Goal: Information Seeking & Learning: Learn about a topic

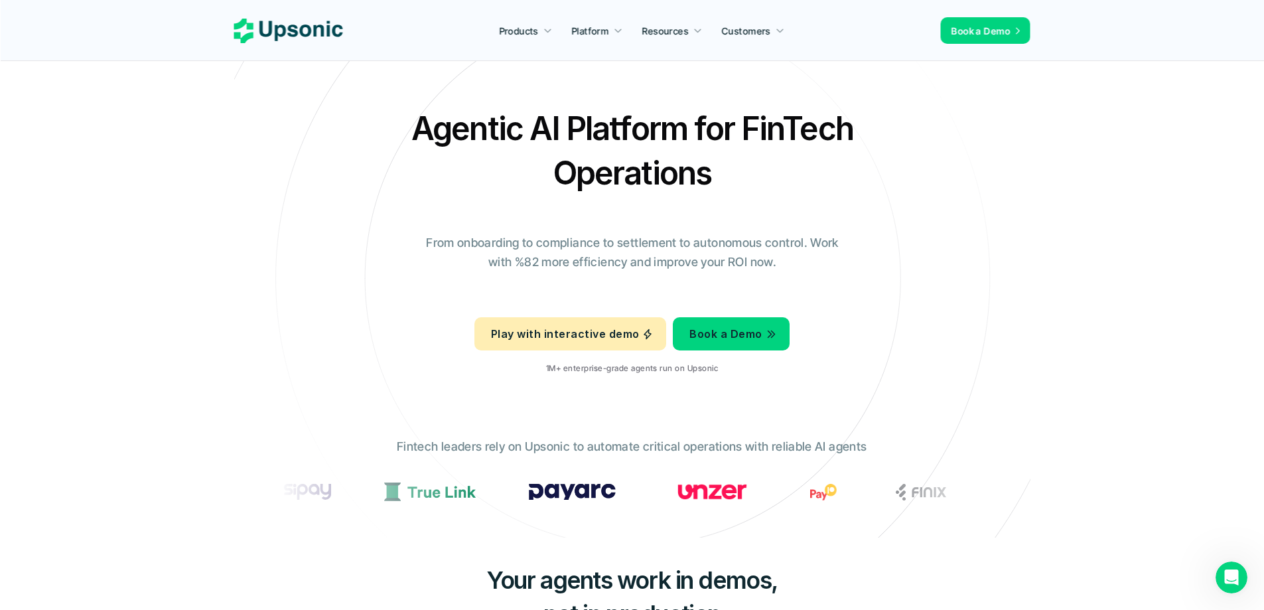
drag, startPoint x: 719, startPoint y: 186, endPoint x: 353, endPoint y: 106, distance: 374.9
click at [353, 106] on div "Agentic AI Platform for FinTech Operations From onboarding to compliance to set…" at bounding box center [632, 245] width 776 height 279
copy h2 "Agentic AI Platform for FinTech Operations"
click at [563, 141] on h2 "Agentic AI Platform for FinTech Operations" at bounding box center [632, 150] width 464 height 89
drag, startPoint x: 736, startPoint y: 125, endPoint x: 368, endPoint y: 100, distance: 369.8
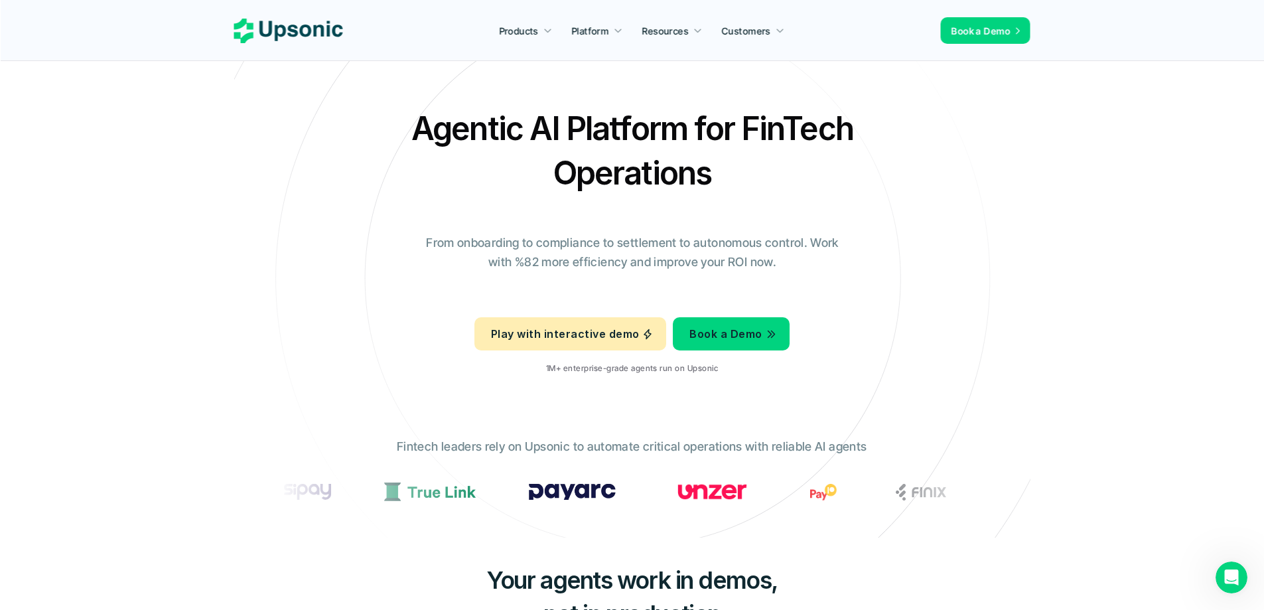
click at [368, 100] on section "Agentic AI Platform for FinTech Operations From onboarding to compliance to set…" at bounding box center [632, 268] width 796 height 537
copy h2 "Agentic AI Platform for"
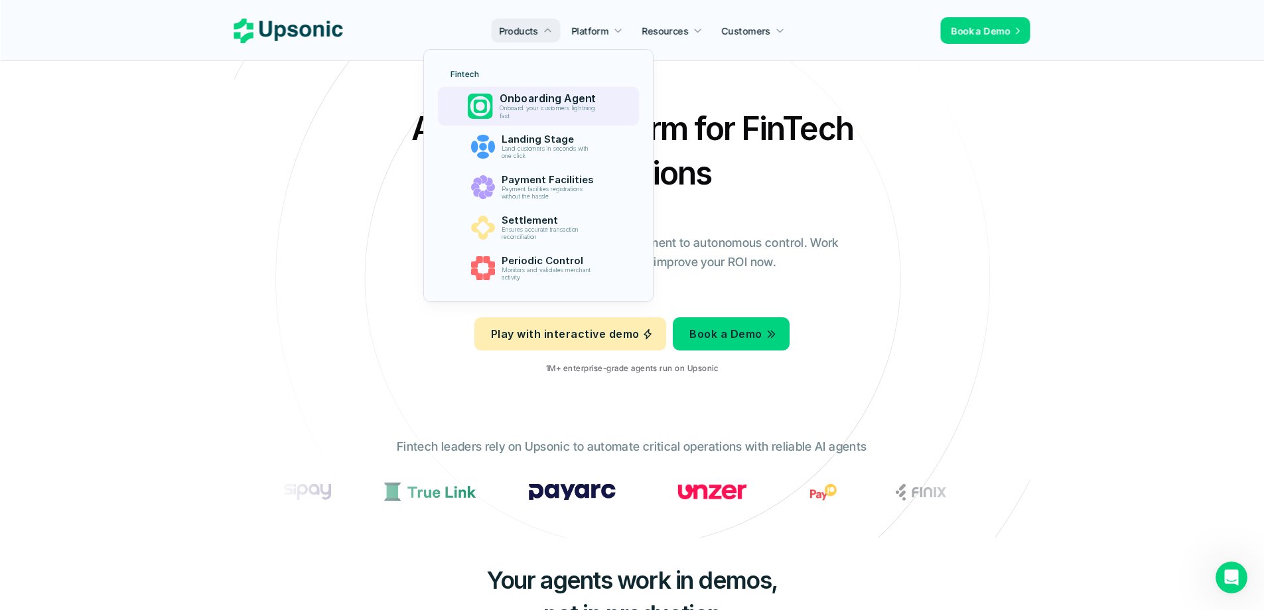
click at [561, 103] on p "Onboarding Agent" at bounding box center [551, 98] width 103 height 13
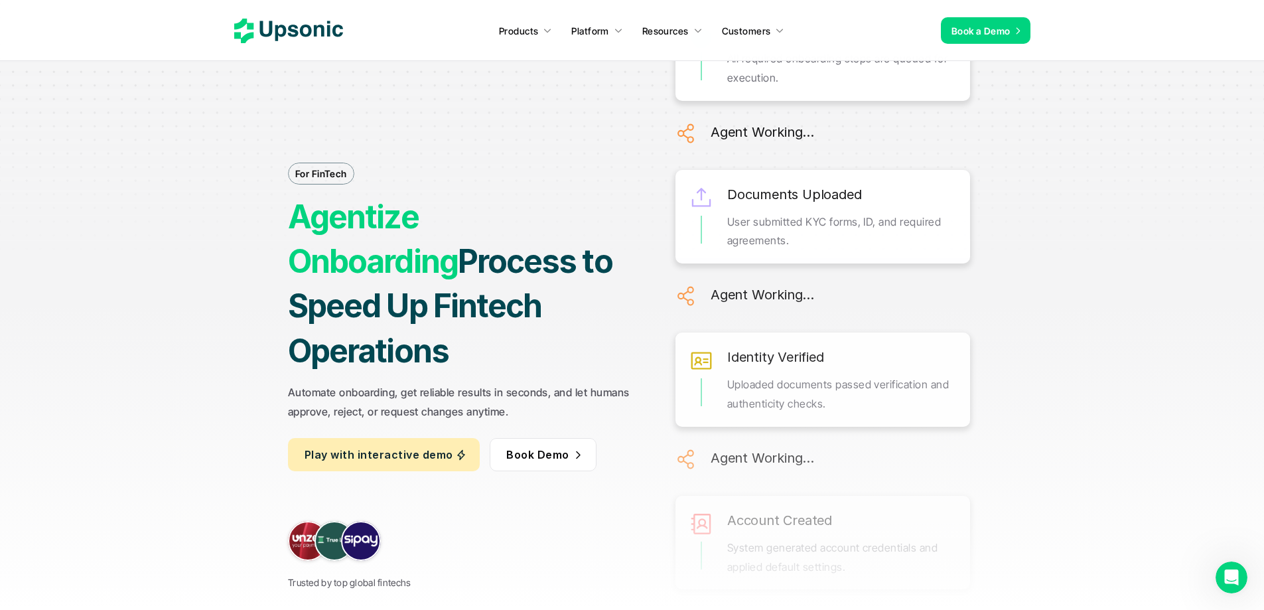
scroll to position [66, 0]
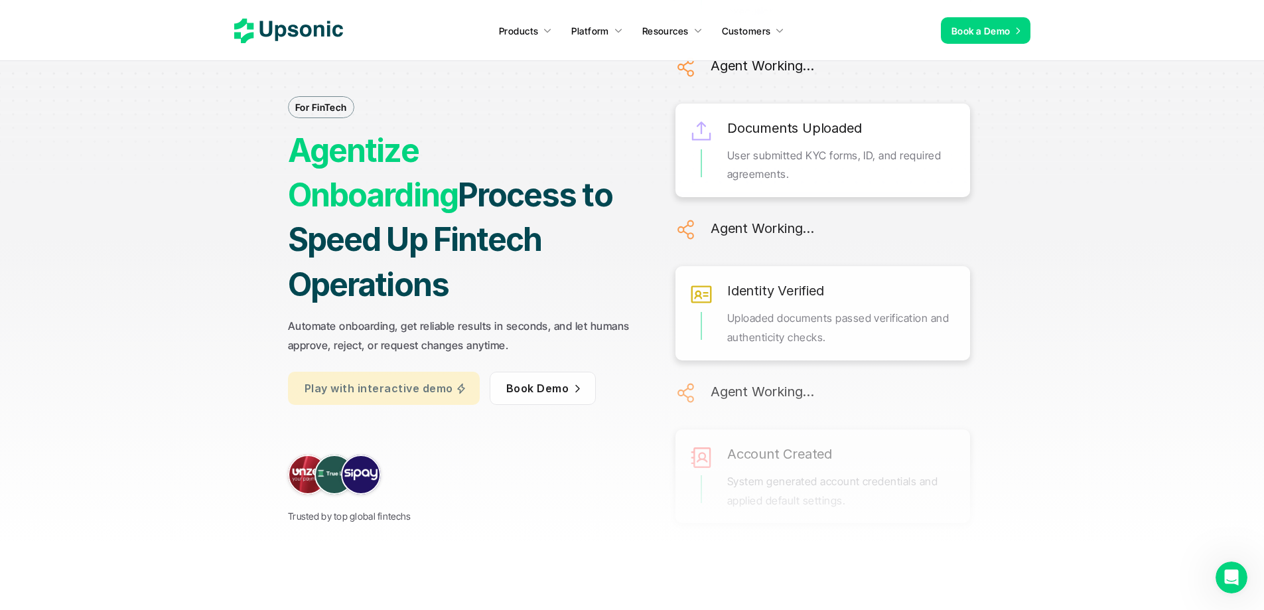
click at [411, 378] on p "Play with interactive demo" at bounding box center [379, 387] width 148 height 19
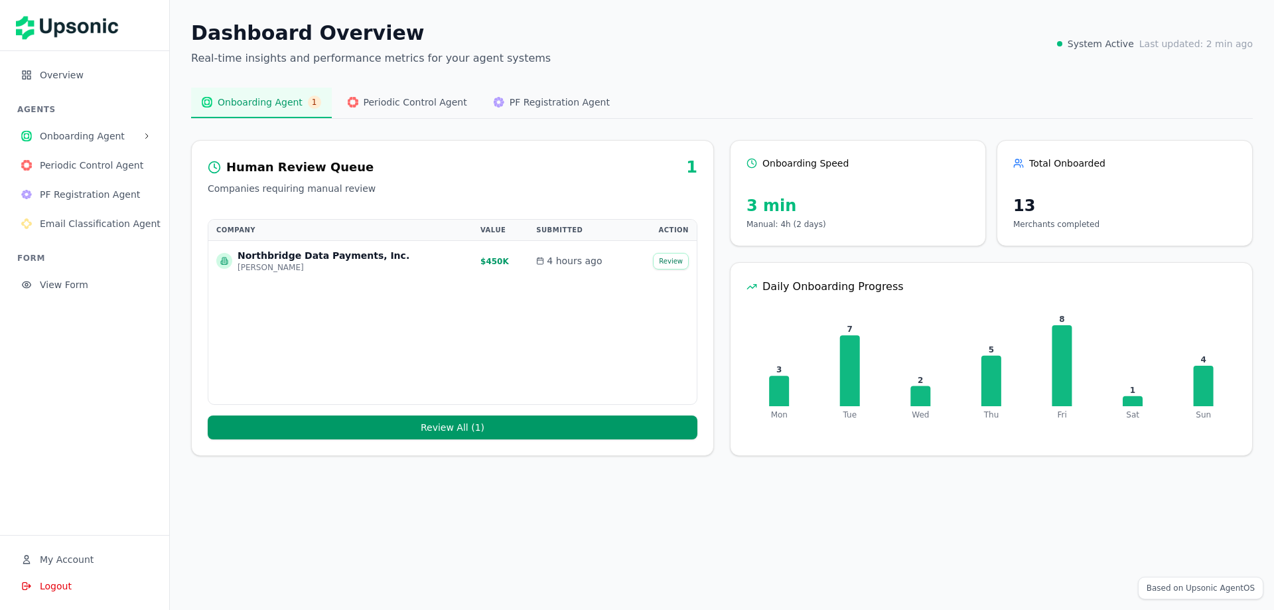
click at [439, 429] on button "Review All ( 1 )" at bounding box center [453, 427] width 490 height 24
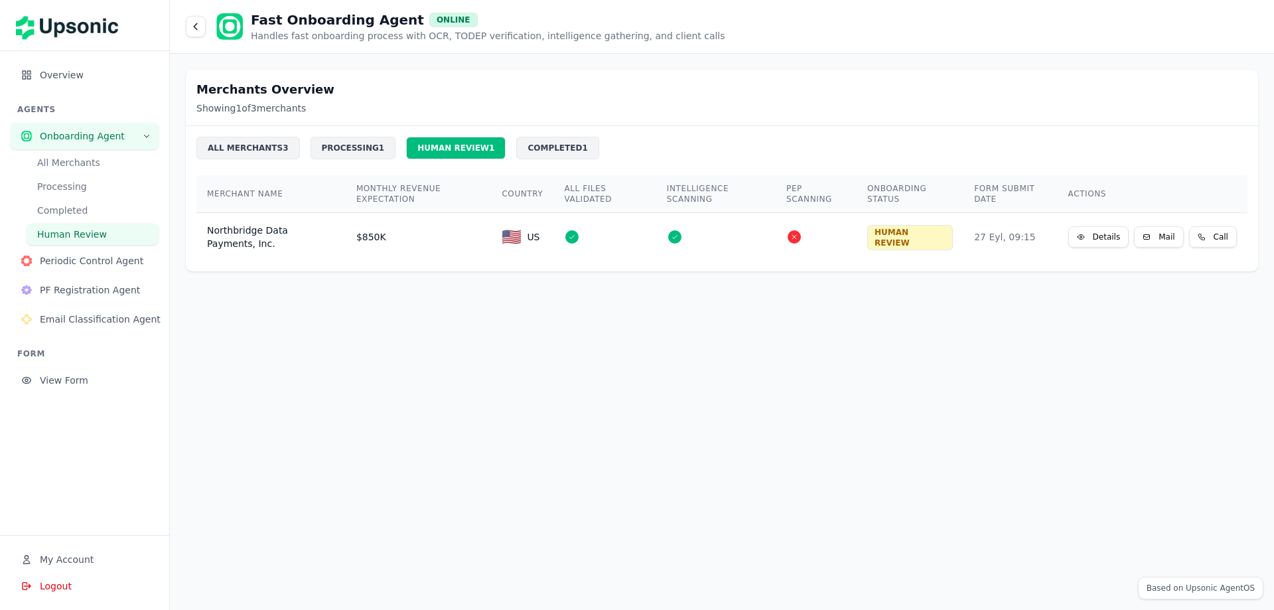
click at [90, 168] on button "All Merchants" at bounding box center [93, 162] width 132 height 21
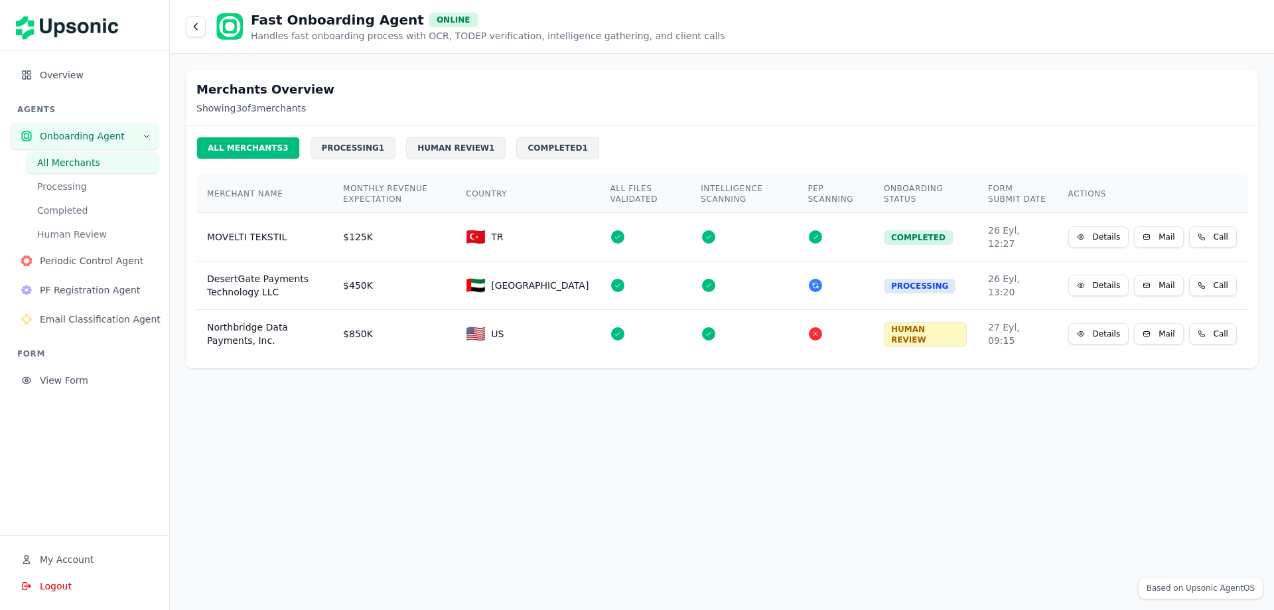
click at [78, 185] on button "Processing" at bounding box center [93, 186] width 132 height 21
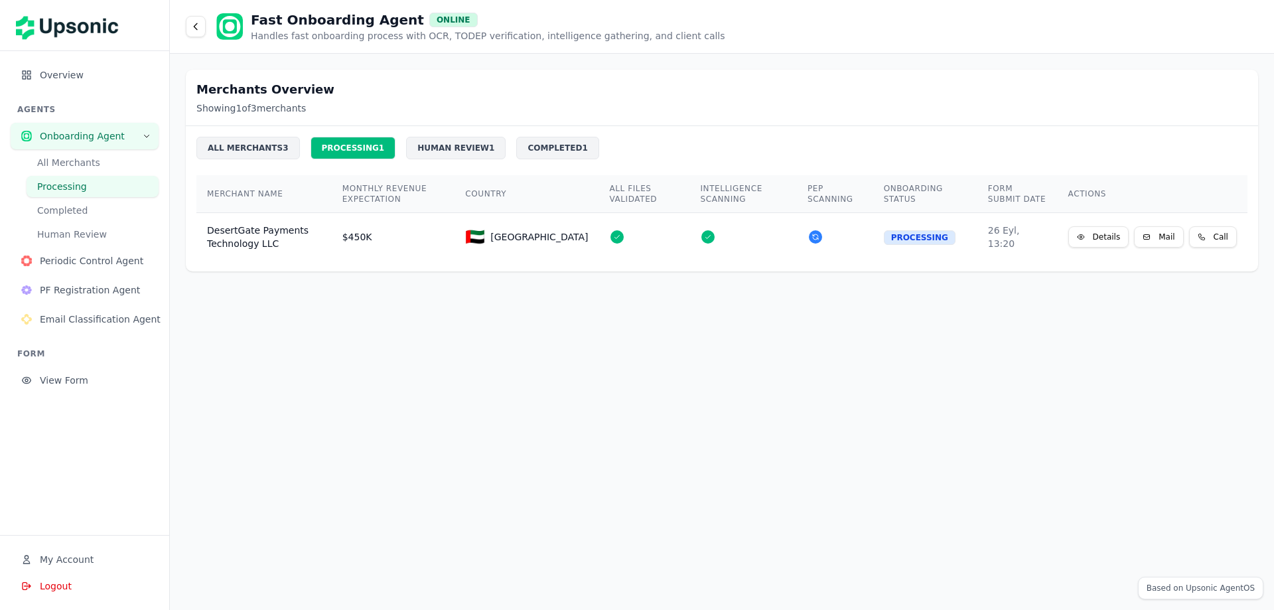
click at [78, 214] on button "Completed" at bounding box center [93, 210] width 132 height 21
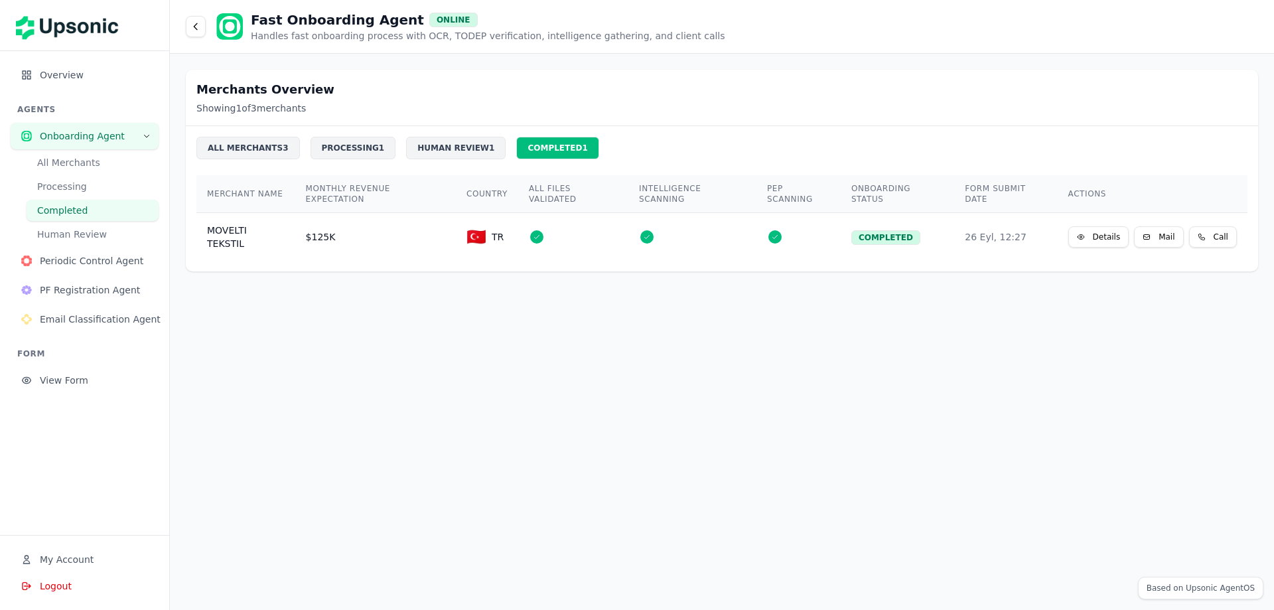
click at [86, 236] on button "Human Review" at bounding box center [93, 234] width 132 height 21
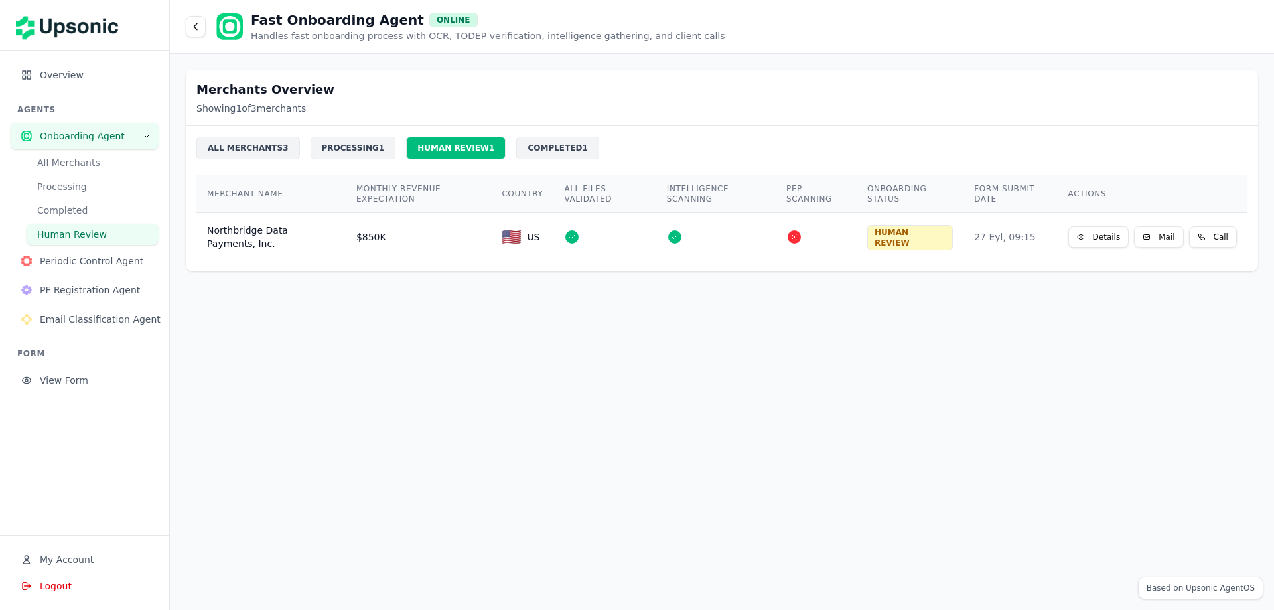
click at [89, 266] on span "Periodic Control Agent" at bounding box center [94, 260] width 108 height 13
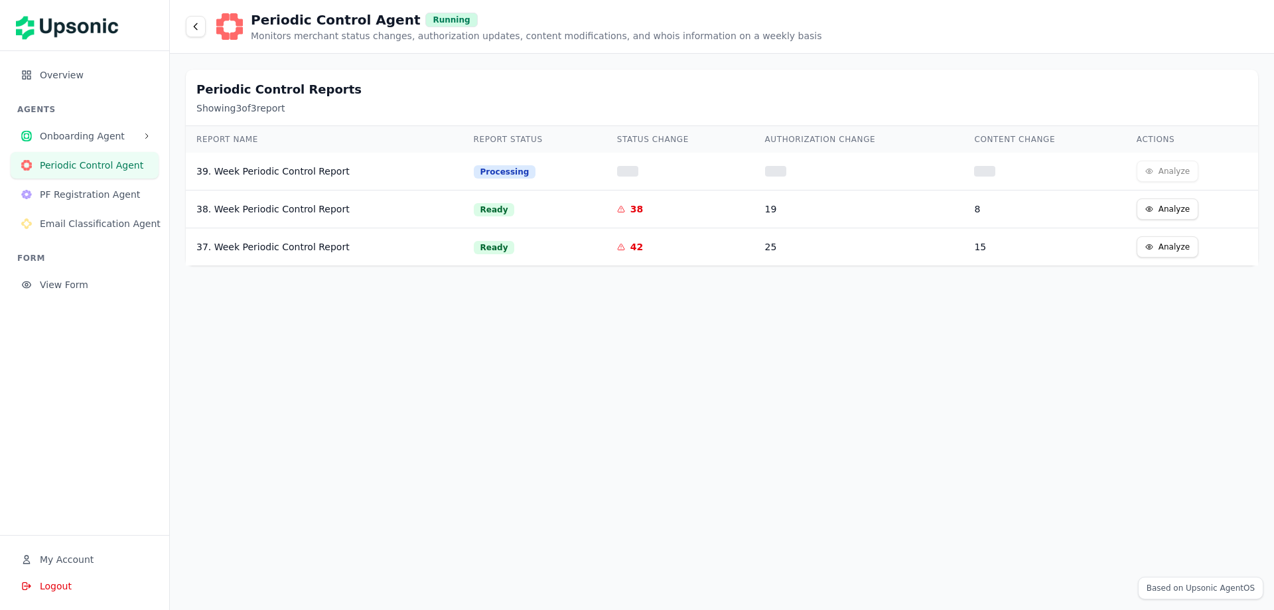
click at [88, 196] on span "PF Registration Agent" at bounding box center [94, 194] width 108 height 13
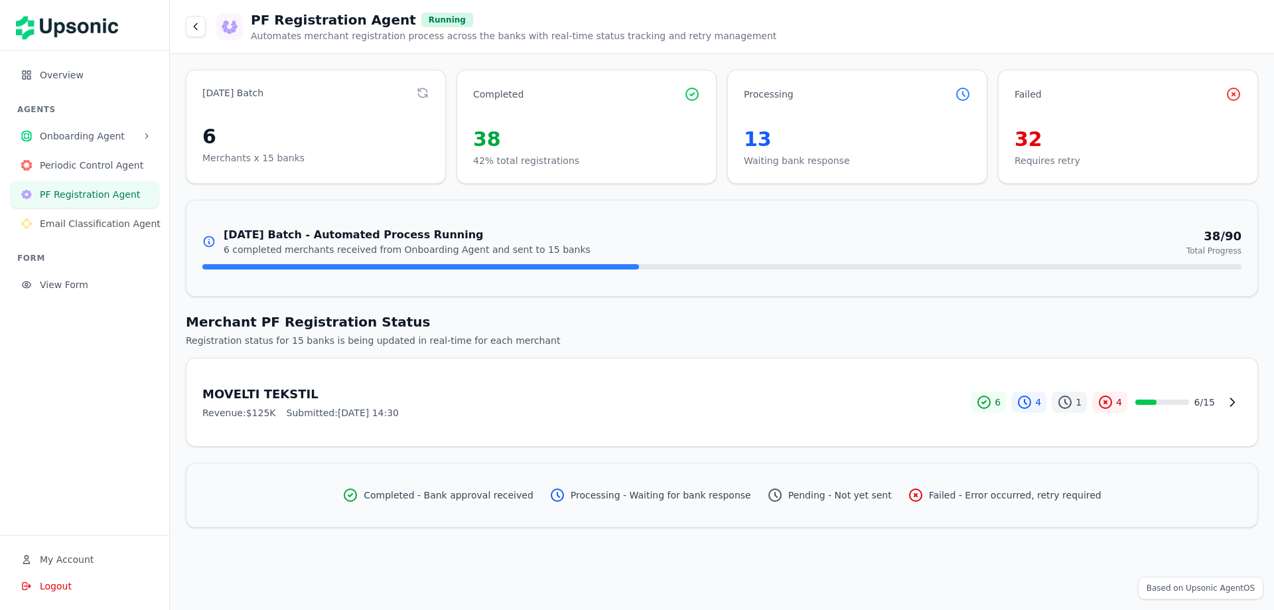
click at [90, 222] on span "Email Classification Agent" at bounding box center [100, 223] width 121 height 13
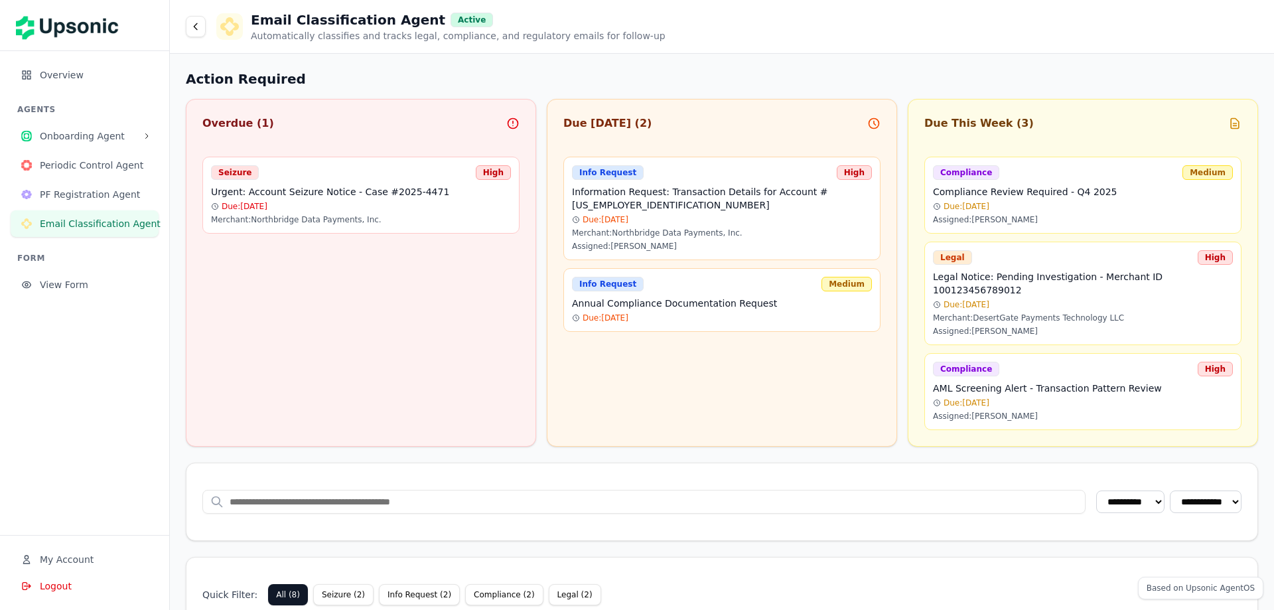
click at [96, 157] on button "Periodic Control Agent" at bounding box center [85, 165] width 148 height 27
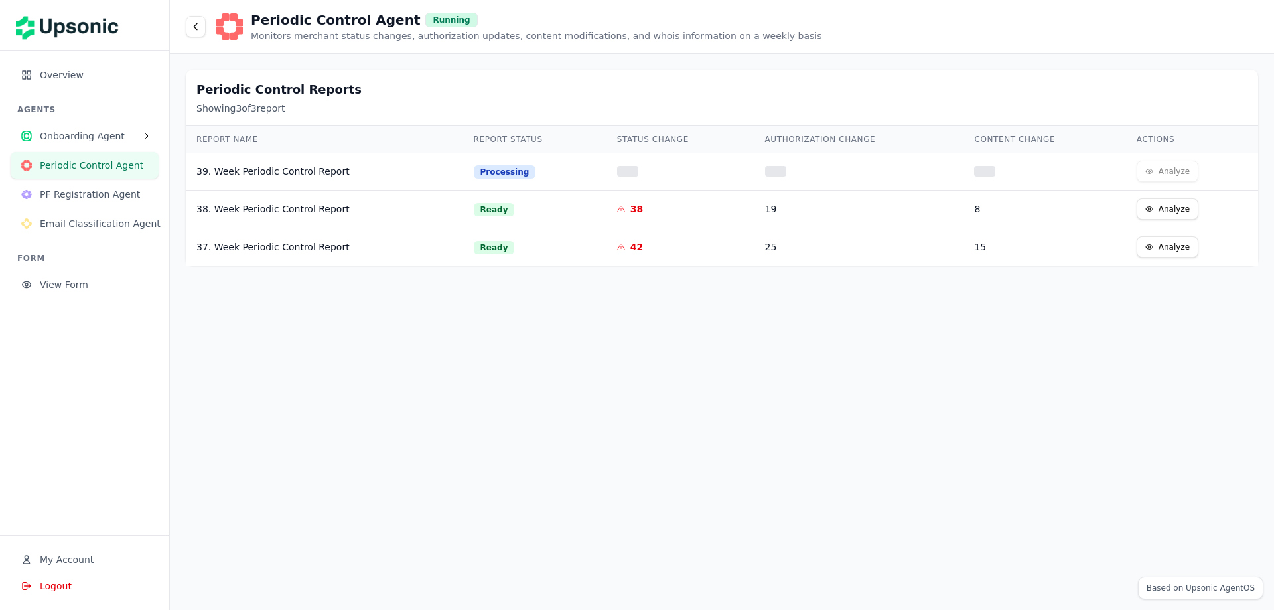
click at [94, 140] on span "Onboarding Agent" at bounding box center [89, 135] width 98 height 13
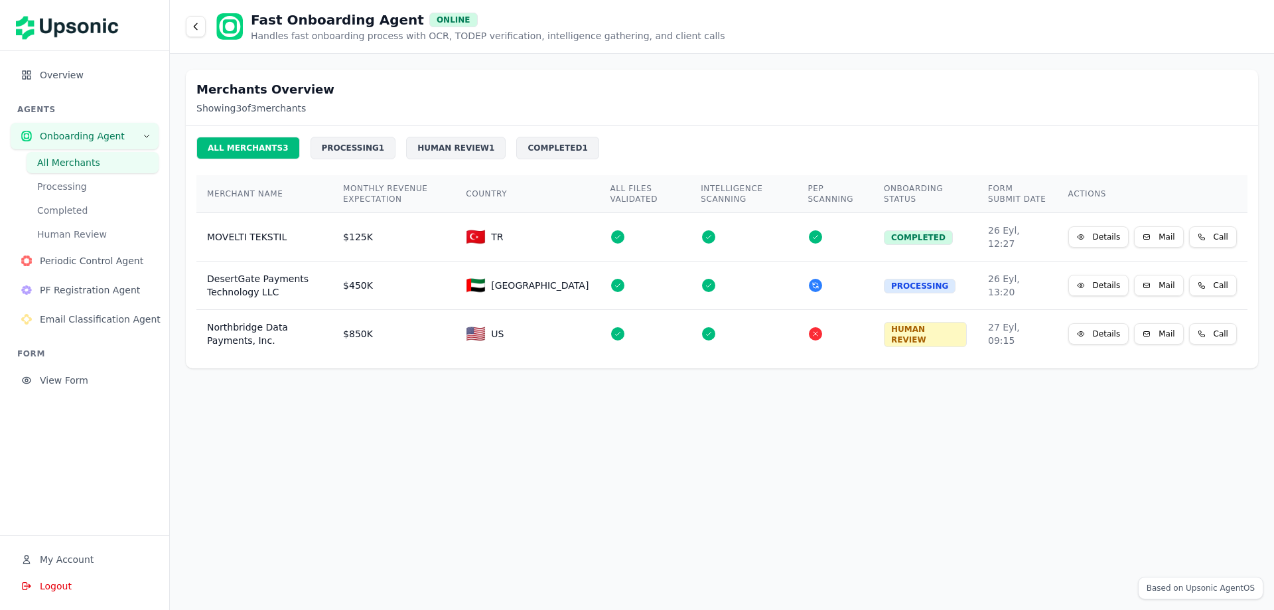
click at [311, 154] on div "PROCESSING 1" at bounding box center [354, 148] width 86 height 23
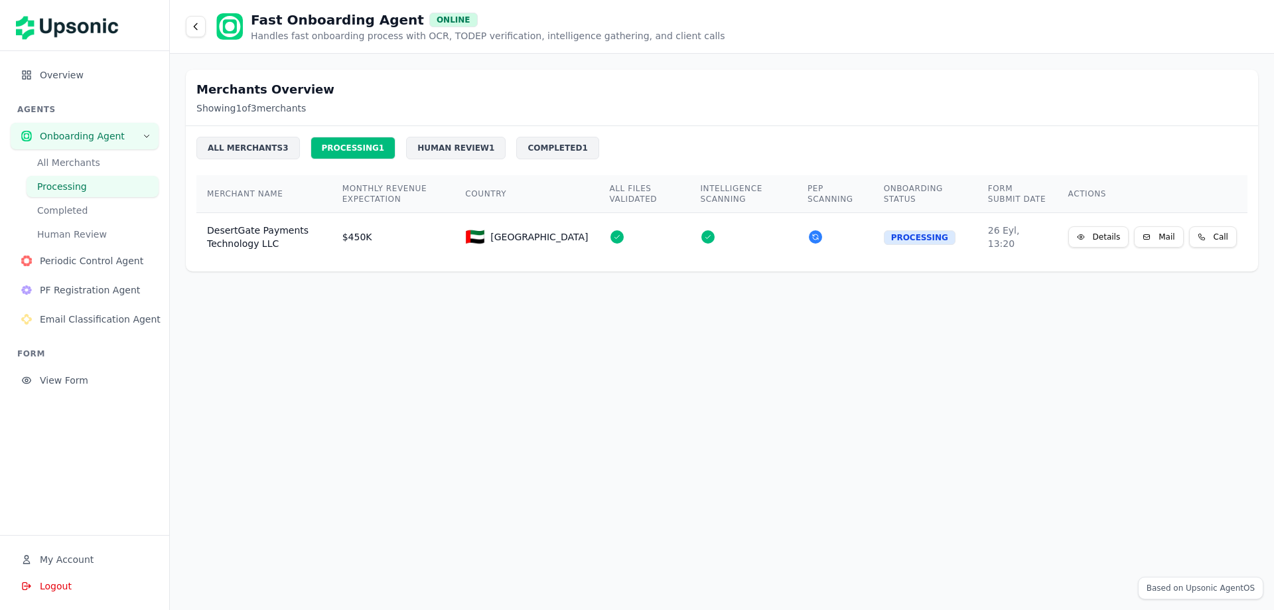
click at [430, 146] on div "HUMAN REVIEW 1" at bounding box center [456, 148] width 100 height 23
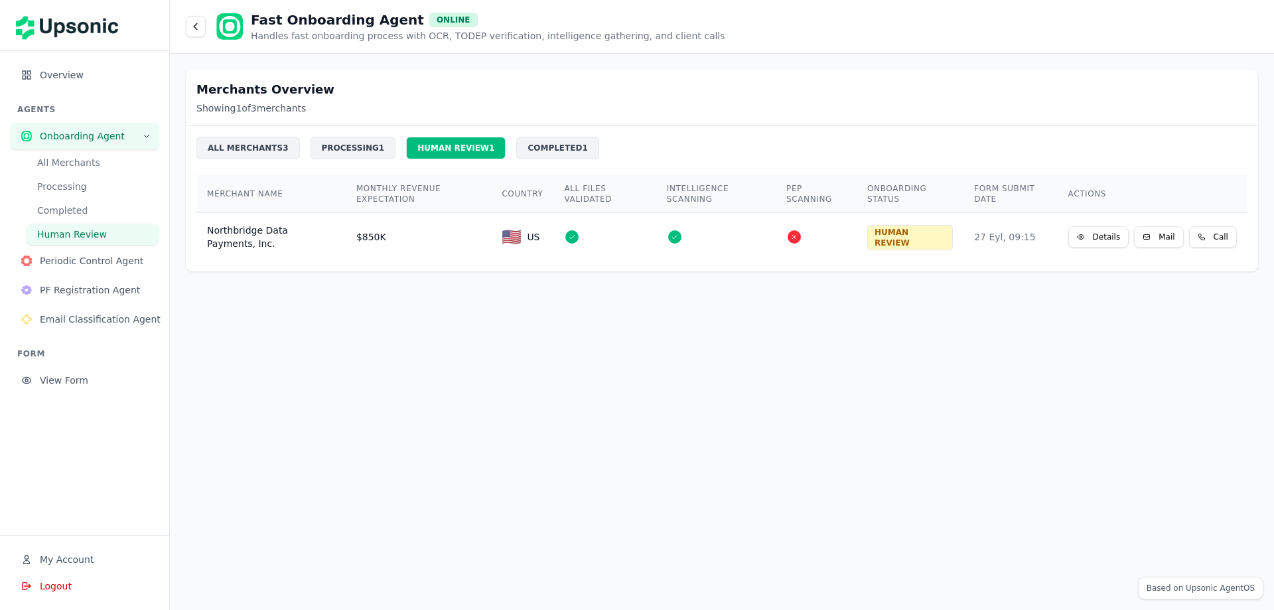
click at [516, 154] on div "COMPLETED 1" at bounding box center [557, 148] width 82 height 23
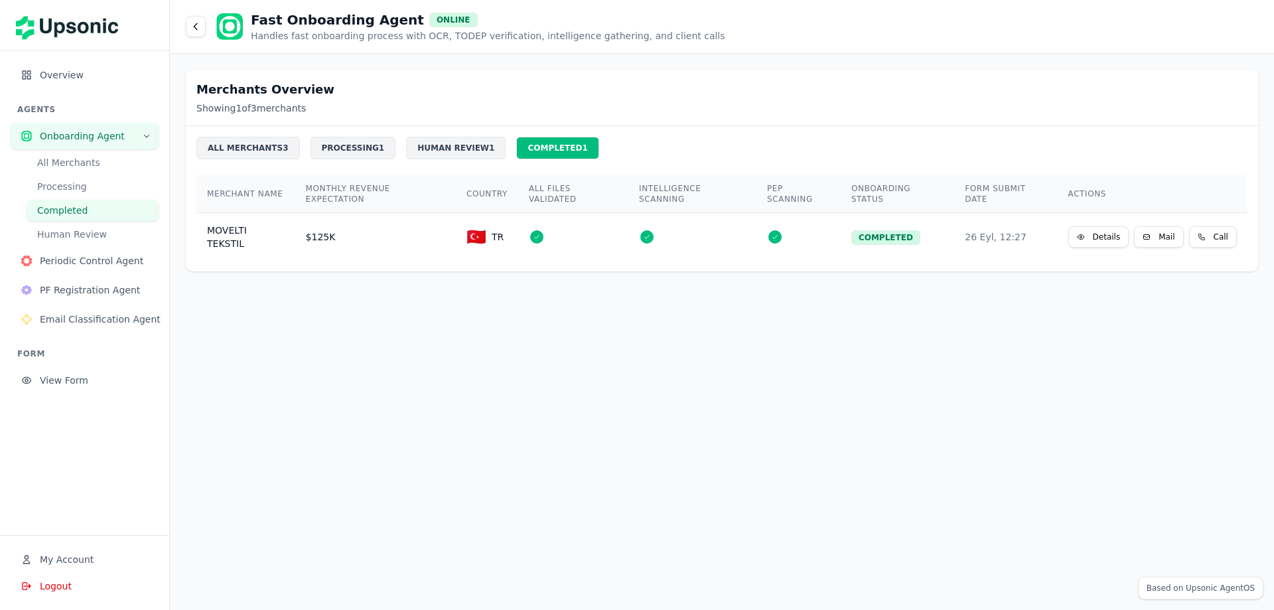
click at [433, 149] on div "HUMAN REVIEW 1" at bounding box center [456, 148] width 100 height 23
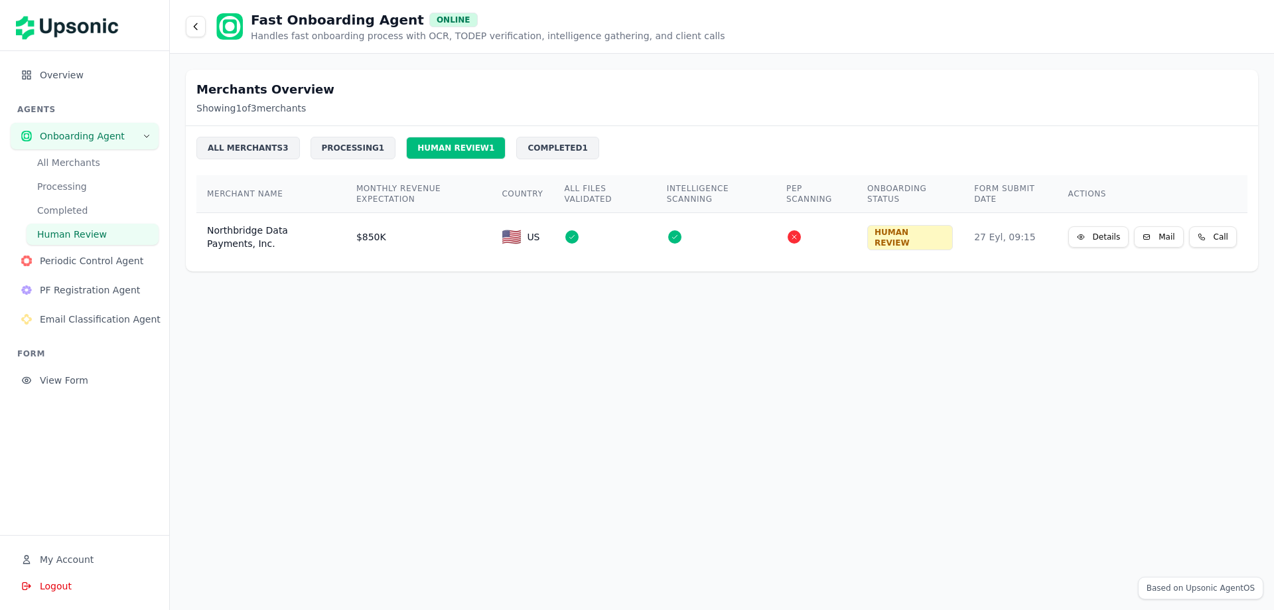
click at [328, 147] on div "PROCESSING 1" at bounding box center [354, 148] width 86 height 23
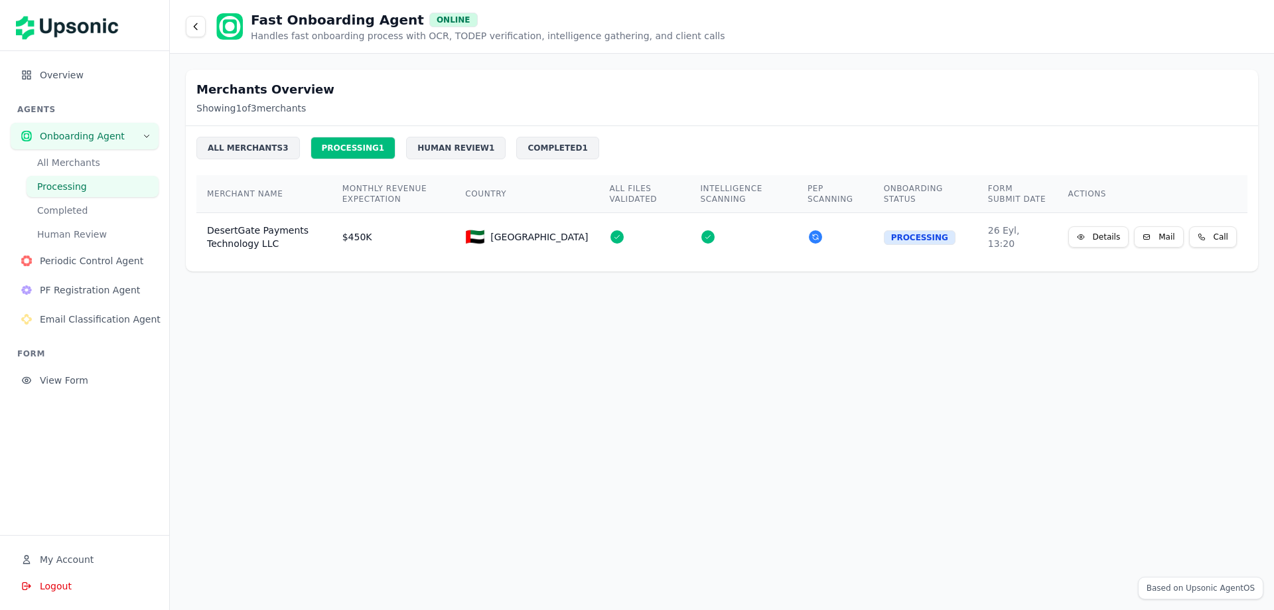
click at [241, 151] on div "ALL MERCHANTS 3" at bounding box center [248, 148] width 104 height 23
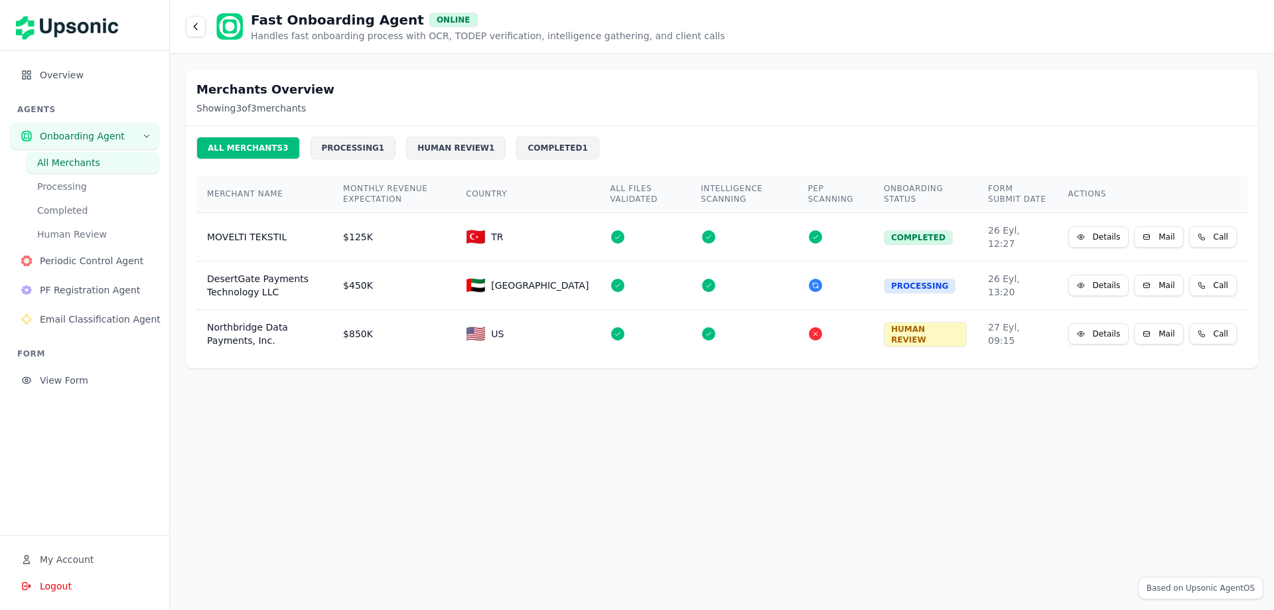
click at [83, 389] on button "View Form" at bounding box center [85, 380] width 148 height 27
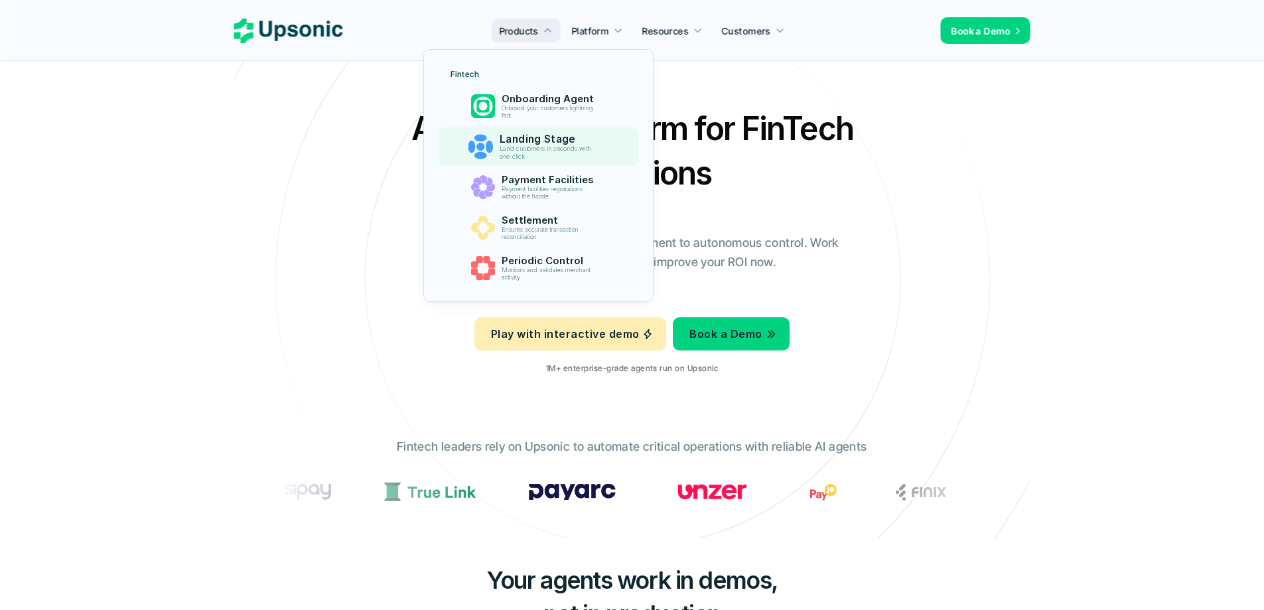
click at [557, 143] on p "Landing Stage" at bounding box center [551, 139] width 103 height 13
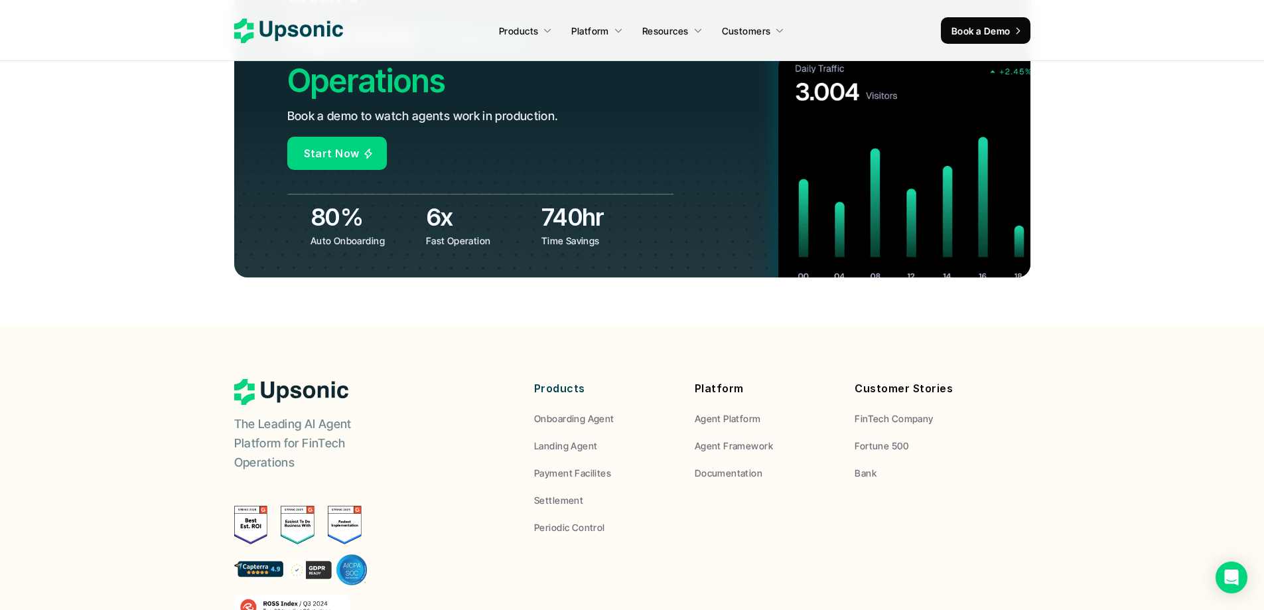
scroll to position [5026, 0]
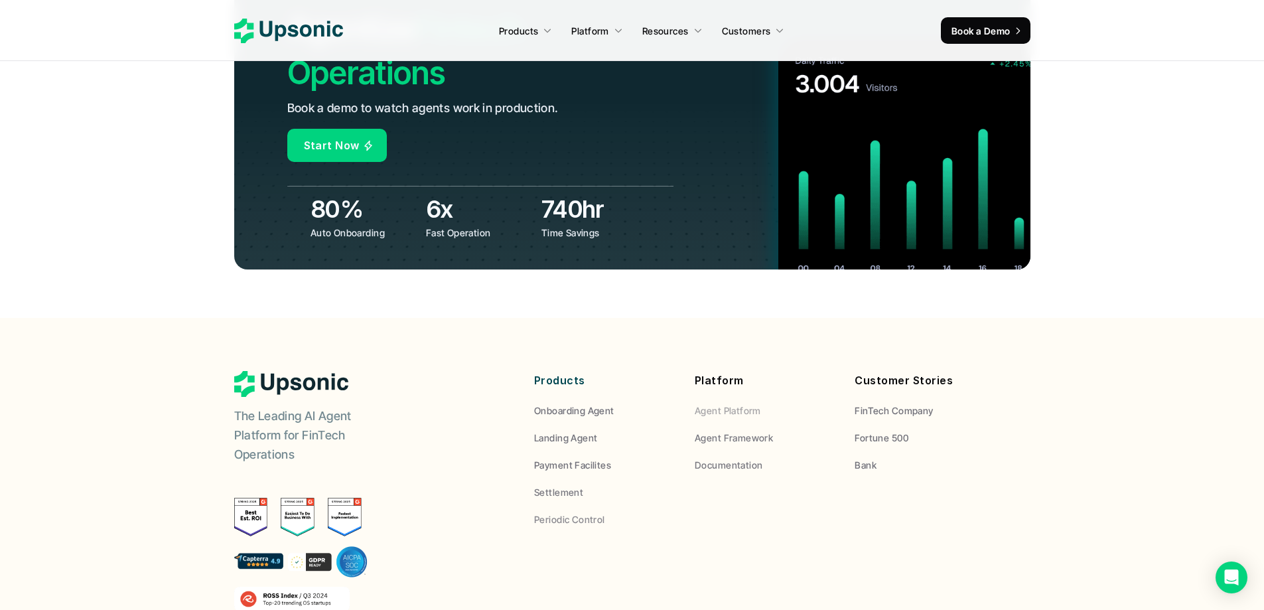
click at [734, 403] on p "Agent Platform" at bounding box center [728, 410] width 66 height 14
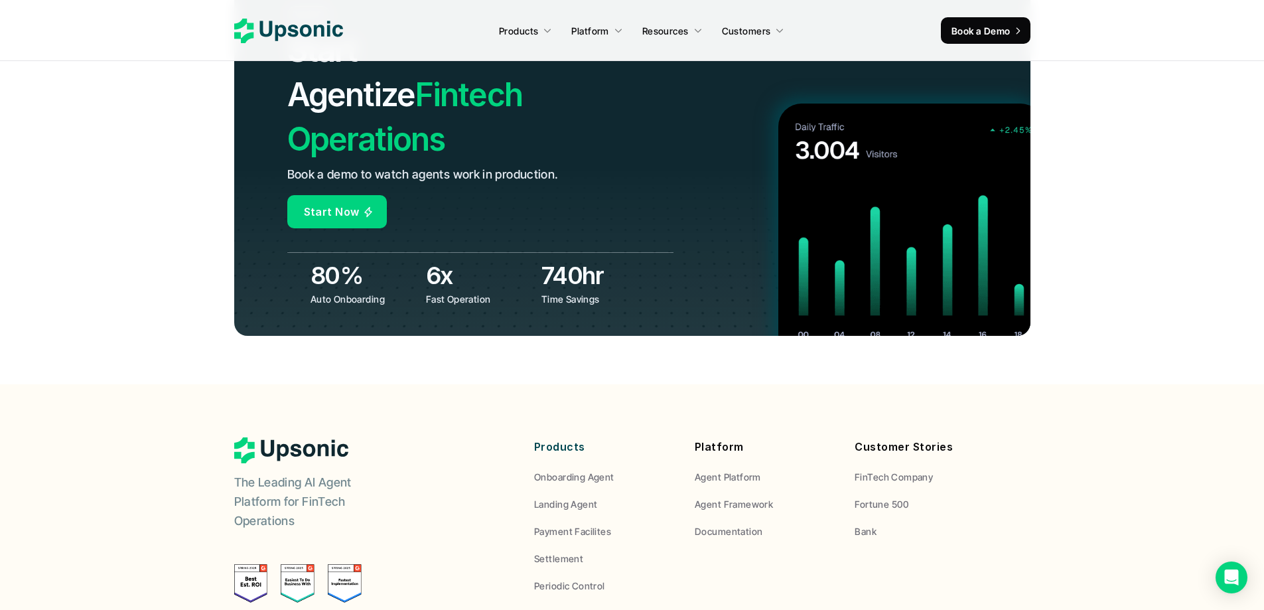
click at [740, 470] on p "Agent Platform" at bounding box center [728, 477] width 66 height 14
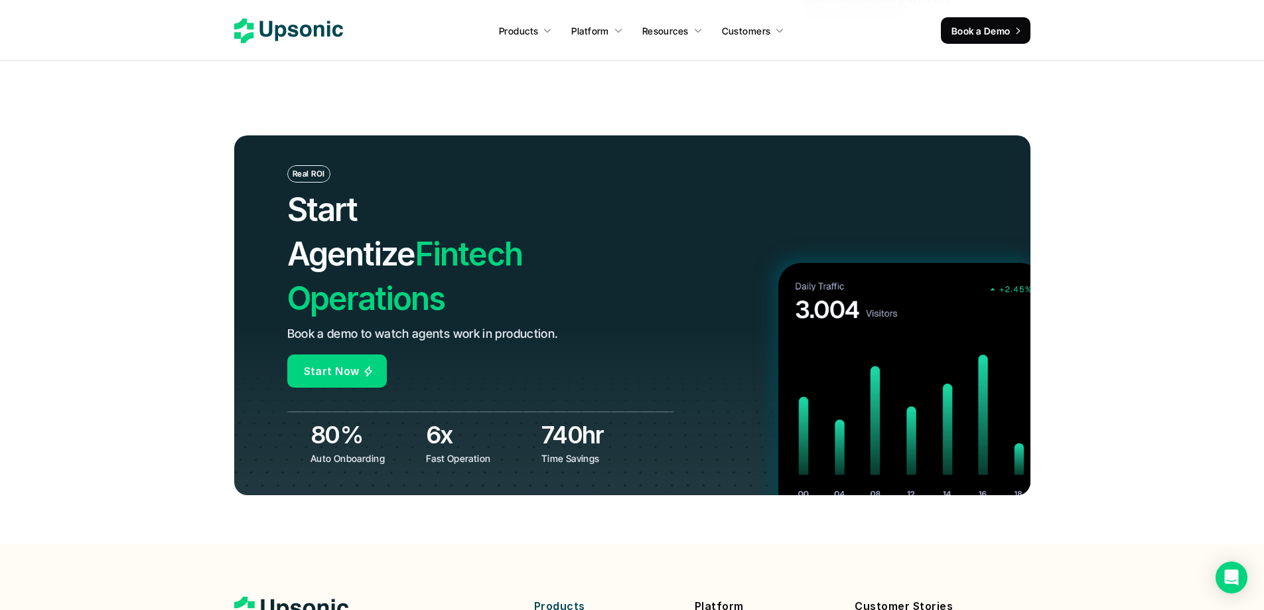
scroll to position [5092, 0]
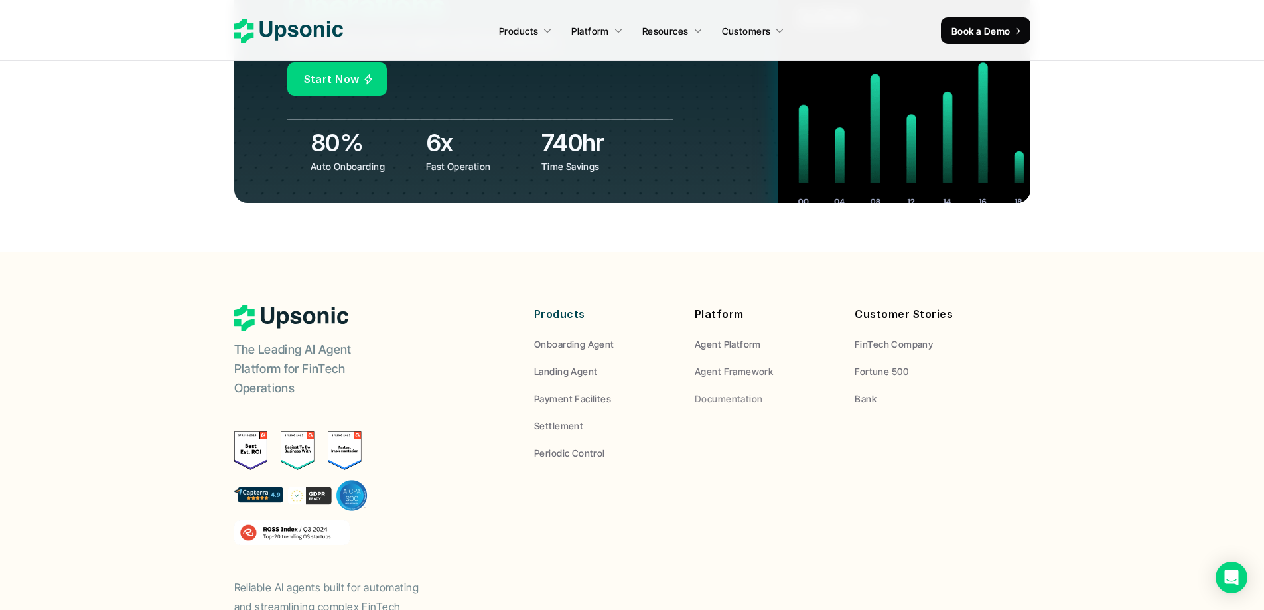
click at [745, 364] on p "Agent Framework" at bounding box center [734, 371] width 78 height 14
click at [754, 331] on div "Products Onboarding Agent Landing Agent Payment Facilites Settlement Periodic C…" at bounding box center [764, 382] width 461 height 155
click at [865, 337] on p "FinTech Company" at bounding box center [894, 344] width 78 height 14
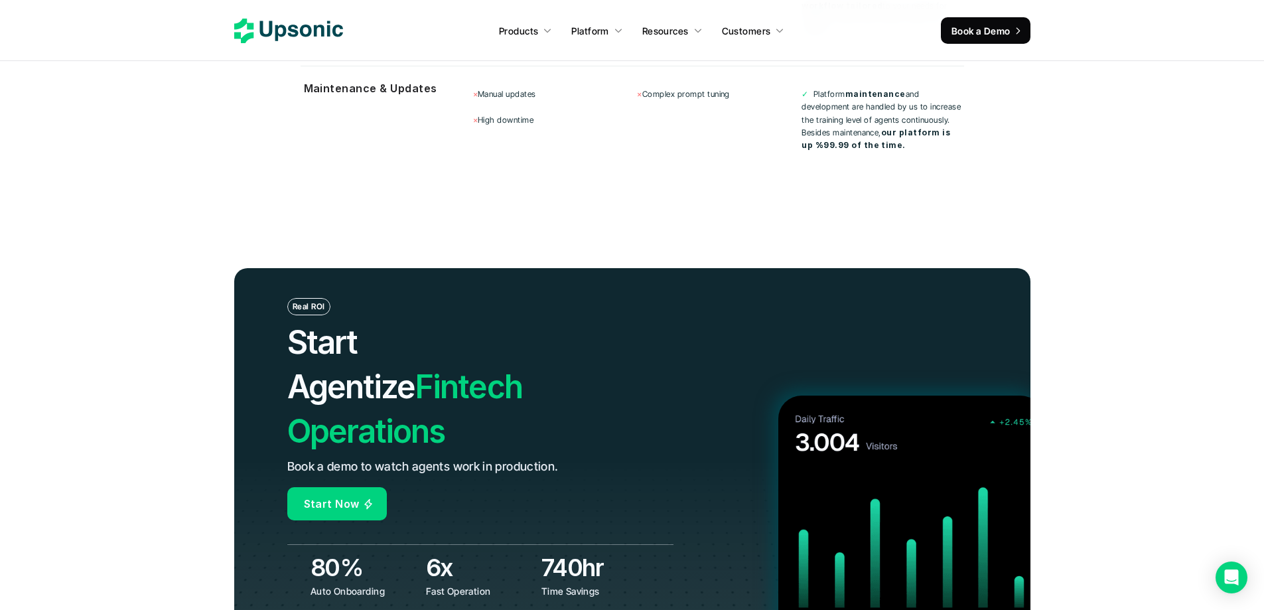
scroll to position [4495, 0]
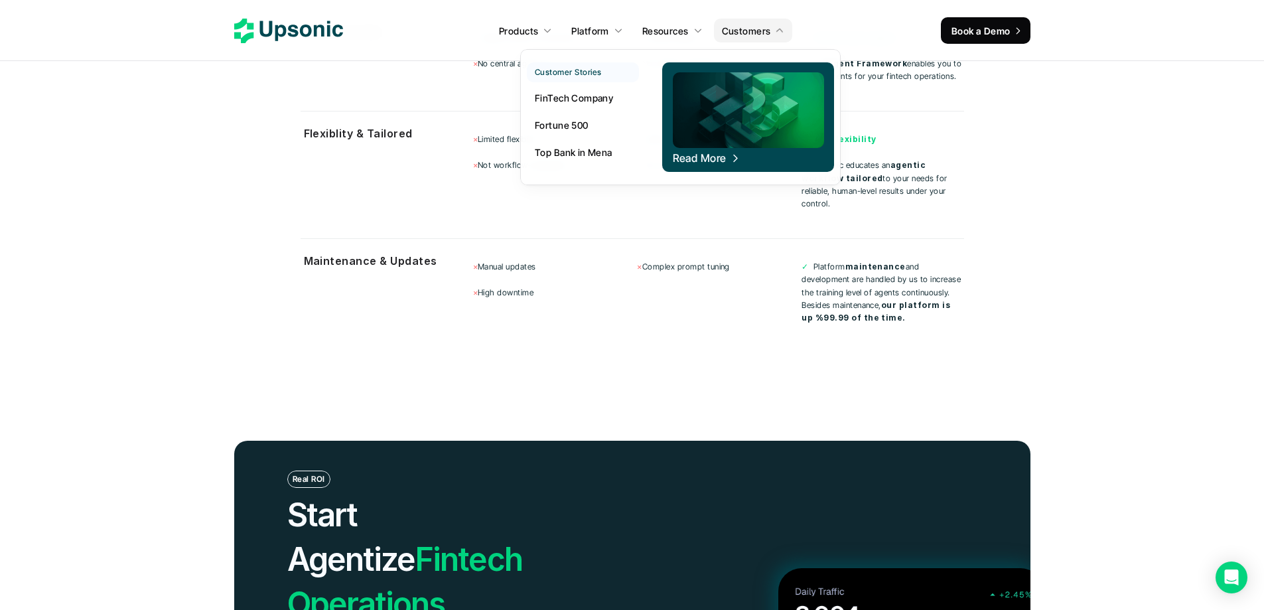
click at [580, 159] on link "Top Bank in Mena" at bounding box center [583, 152] width 112 height 24
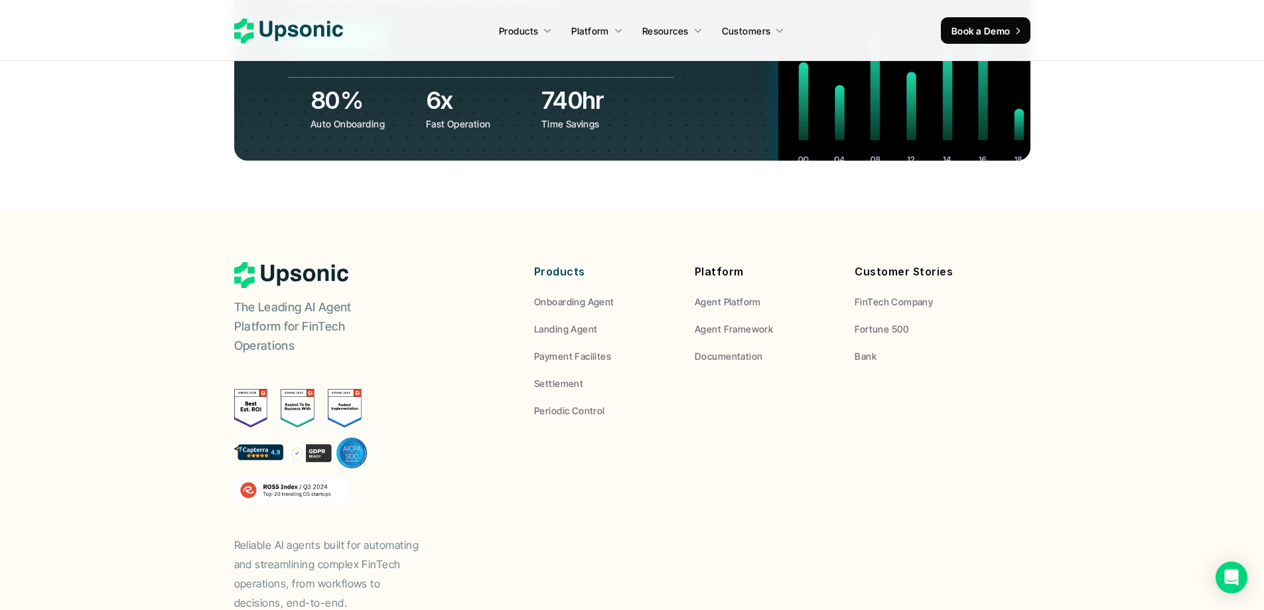
scroll to position [5158, 0]
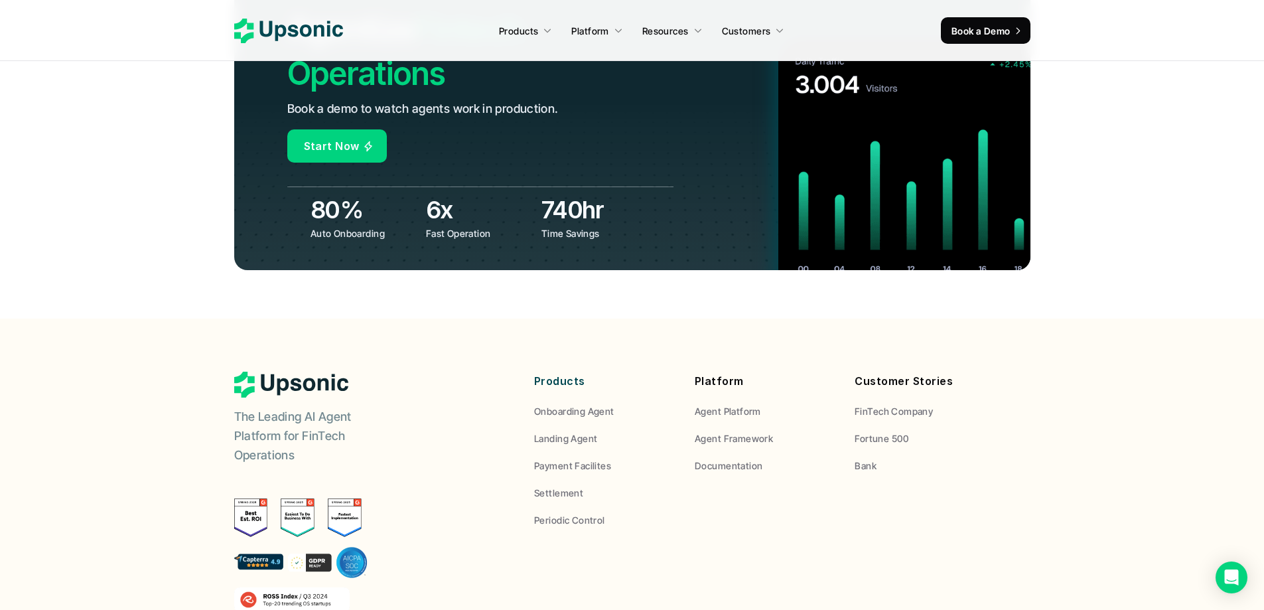
scroll to position [4827, 0]
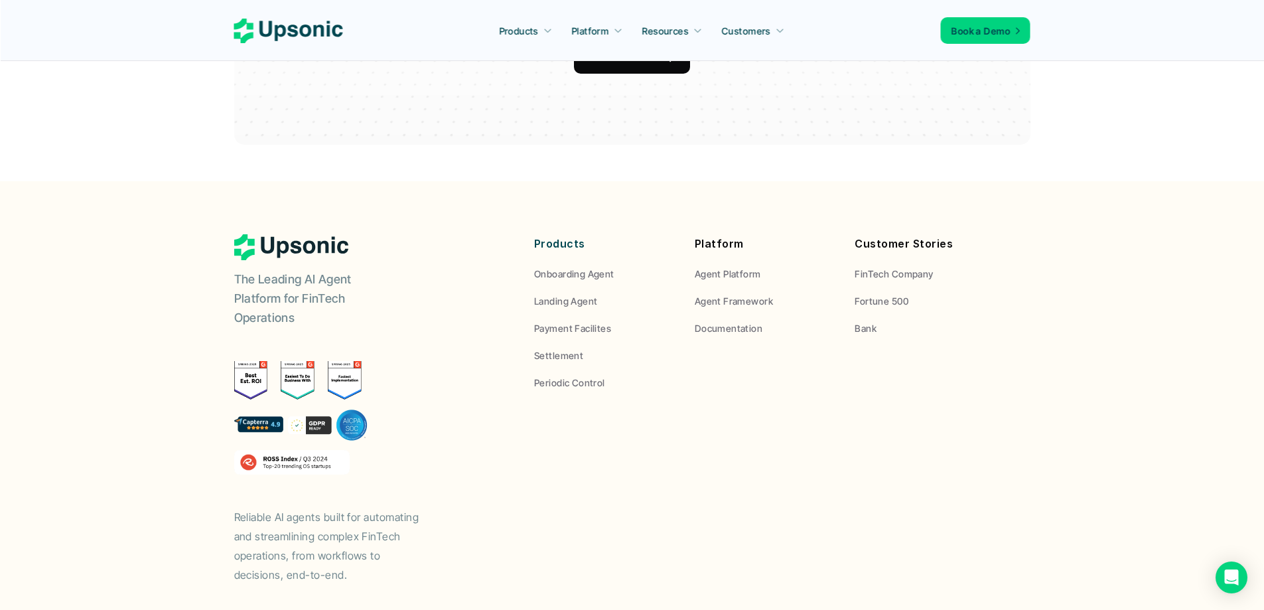
scroll to position [2450, 0]
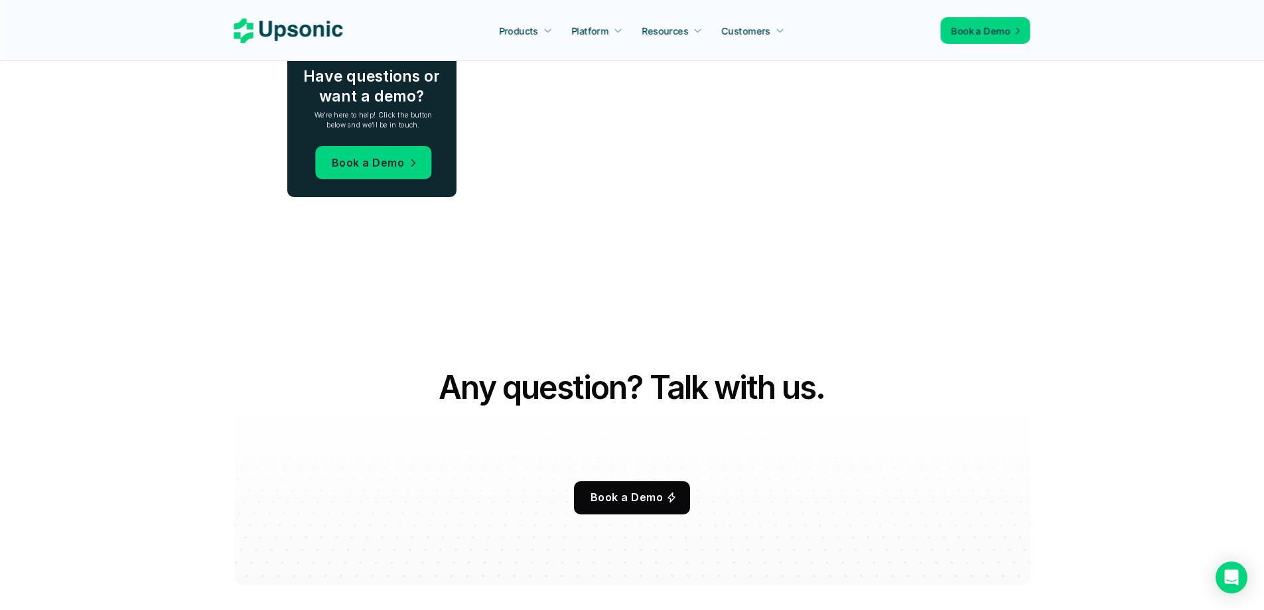
scroll to position [1852, 0]
